Goal: Find specific page/section: Find specific page/section

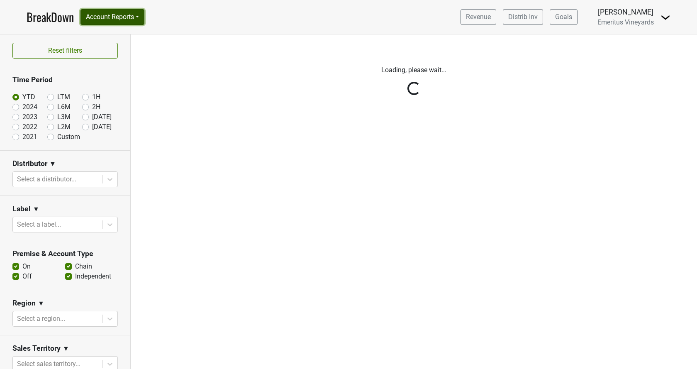
click at [128, 21] on button "Account Reports" at bounding box center [112, 17] width 64 height 16
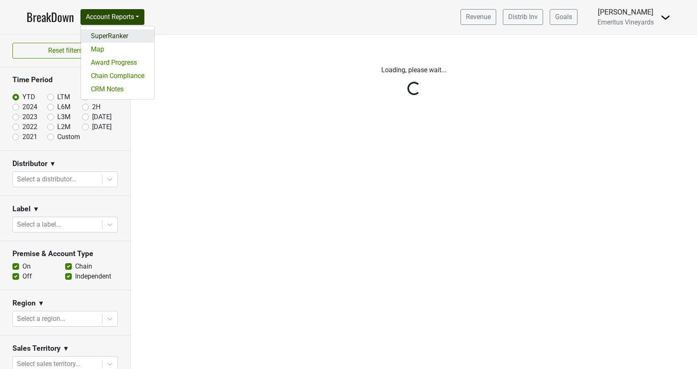
click at [121, 36] on link "SuperRanker" at bounding box center [117, 35] width 73 height 13
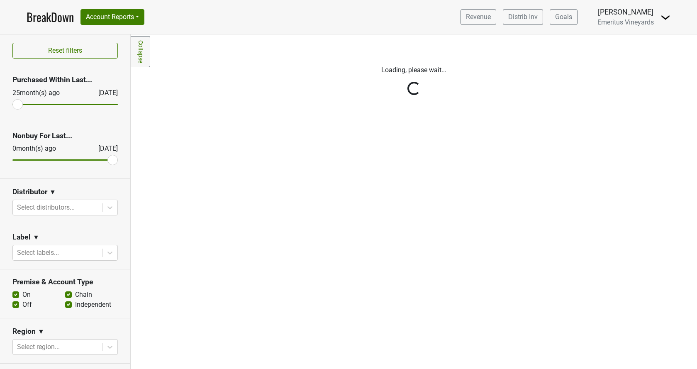
click at [59, 254] on div "Reset filters Purchased Within Last... [DATE] [DATE] Nonbuy For Last... [DATE] …" at bounding box center [65, 201] width 131 height 334
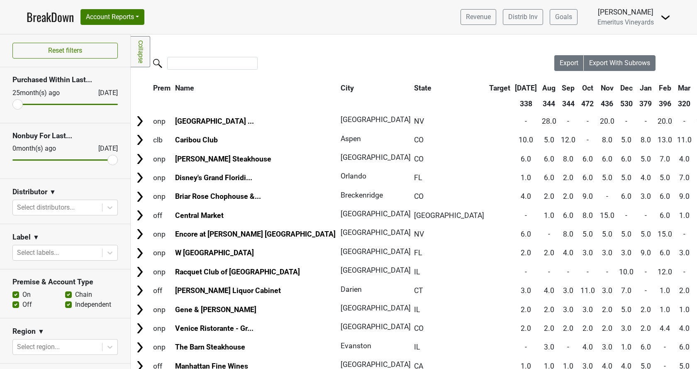
click at [59, 254] on div at bounding box center [57, 253] width 81 height 12
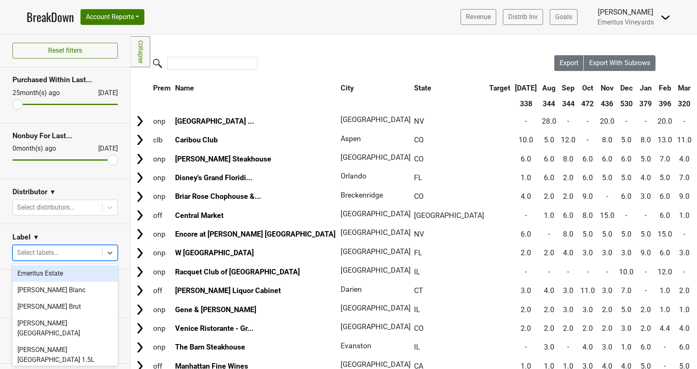
click at [58, 252] on div at bounding box center [57, 253] width 81 height 12
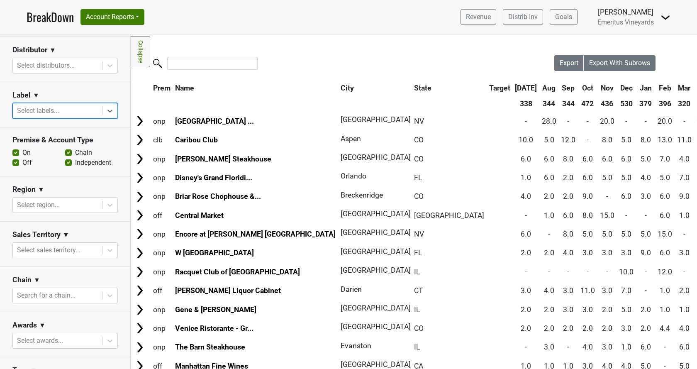
scroll to position [233, 0]
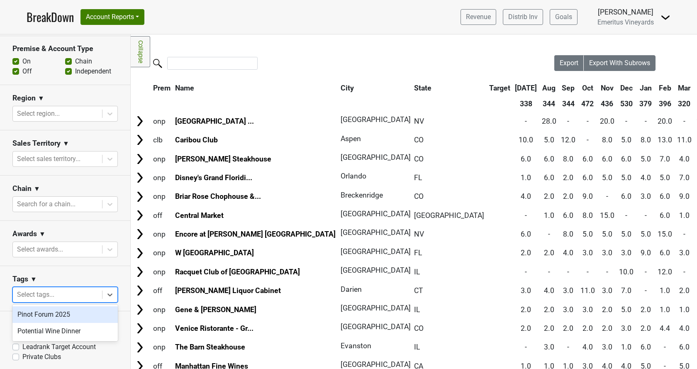
click at [51, 294] on div at bounding box center [57, 295] width 81 height 12
click at [48, 309] on div "Pinot Forum 2025" at bounding box center [64, 314] width 105 height 17
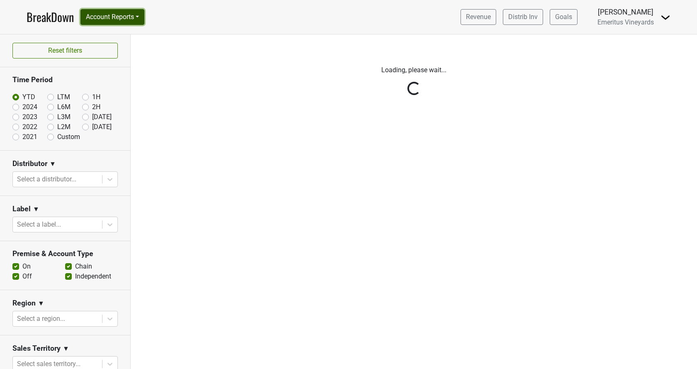
click at [114, 24] on button "Account Reports" at bounding box center [112, 17] width 64 height 16
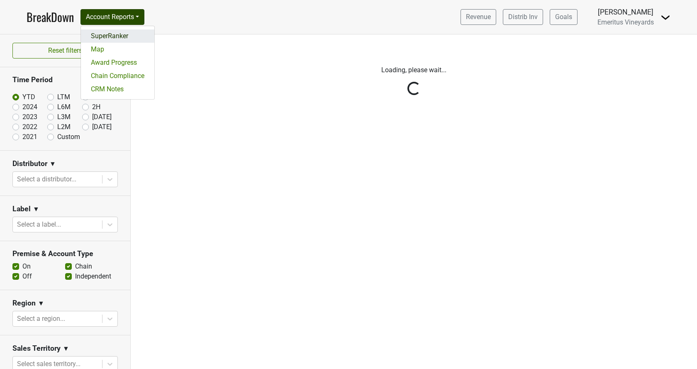
click at [114, 41] on link "SuperRanker" at bounding box center [117, 35] width 73 height 13
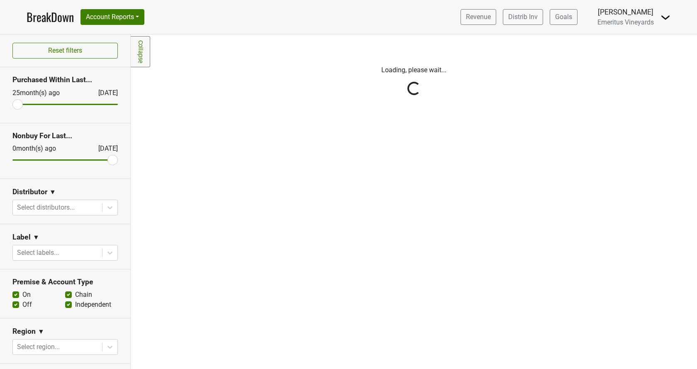
click at [68, 210] on div "Reset filters Purchased Within Last... [DATE] [DATE] Nonbuy For Last... [DATE] …" at bounding box center [65, 201] width 131 height 334
click at [66, 204] on div "Reset filters Purchased Within Last... [DATE] [DATE] Nonbuy For Last... [DATE] …" at bounding box center [65, 201] width 131 height 334
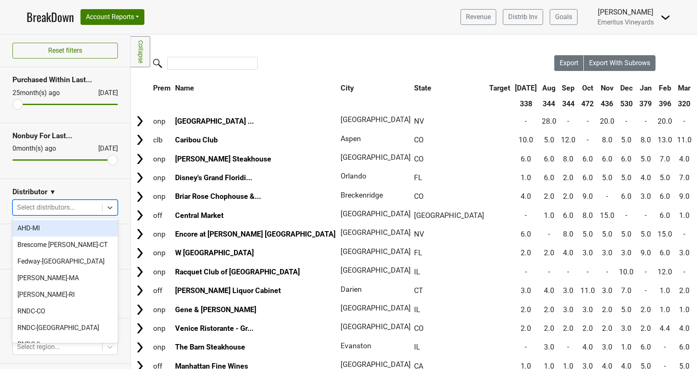
click at [71, 209] on div at bounding box center [57, 208] width 81 height 12
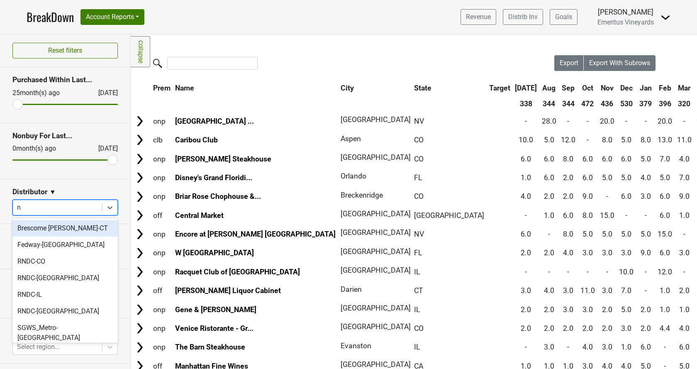
type input "ny"
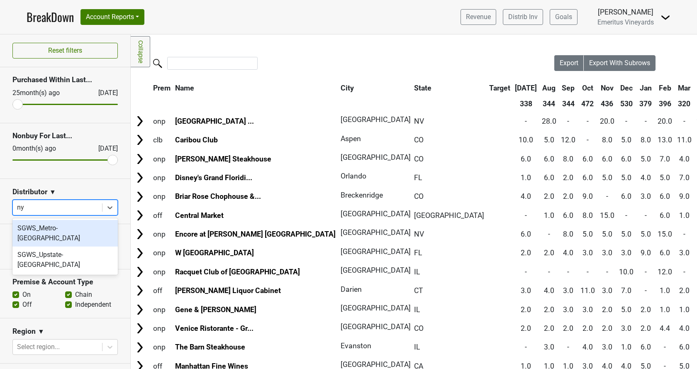
click at [64, 229] on div "SGWS_Metro-[GEOGRAPHIC_DATA]" at bounding box center [64, 233] width 105 height 27
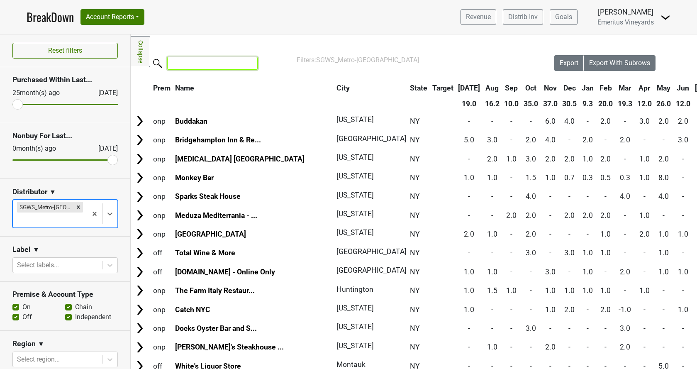
click at [215, 66] on input "search" at bounding box center [212, 63] width 90 height 13
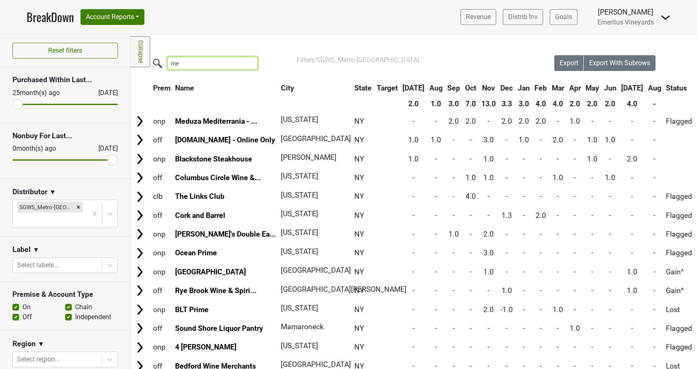
click at [199, 66] on input "me" at bounding box center [212, 63] width 90 height 13
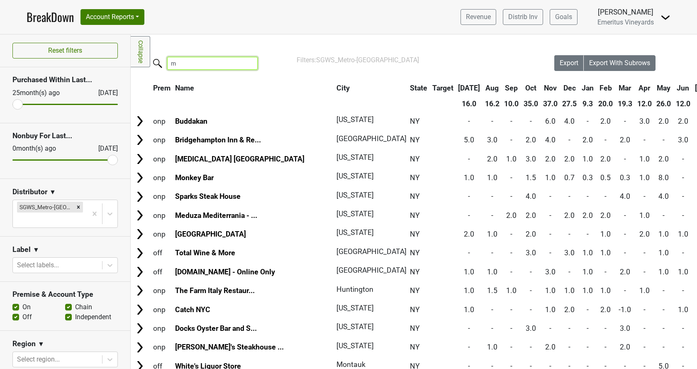
type input "m"
